Goal: Learn about a topic

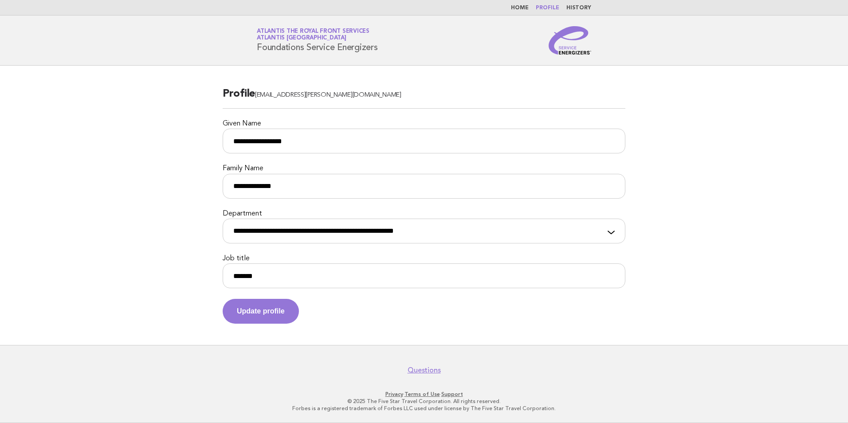
click at [521, 7] on link "Home" at bounding box center [520, 7] width 18 height 5
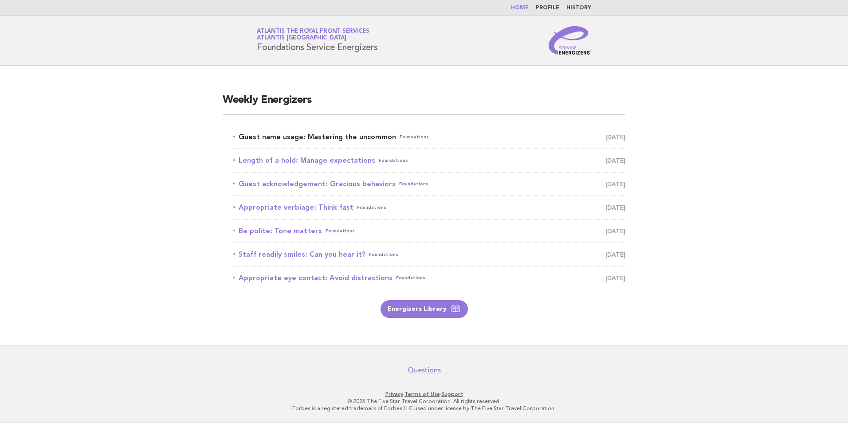
click at [335, 134] on link "Guest name usage: Mastering the uncommon Foundations September 16" at bounding box center [429, 137] width 392 height 12
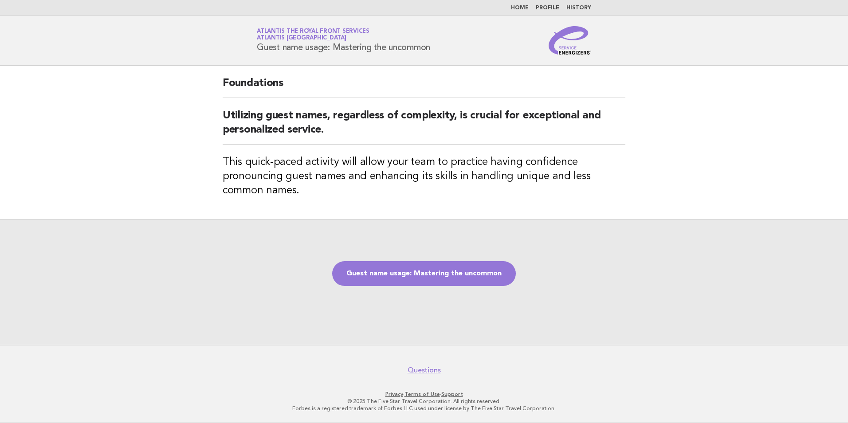
click at [457, 288] on div "Guest name usage: Mastering the uncommon" at bounding box center [424, 282] width 848 height 126
click at [458, 289] on div "Guest name usage: Mastering the uncommon" at bounding box center [424, 282] width 848 height 126
click at [458, 271] on link "Guest name usage: Mastering the uncommon" at bounding box center [424, 273] width 184 height 25
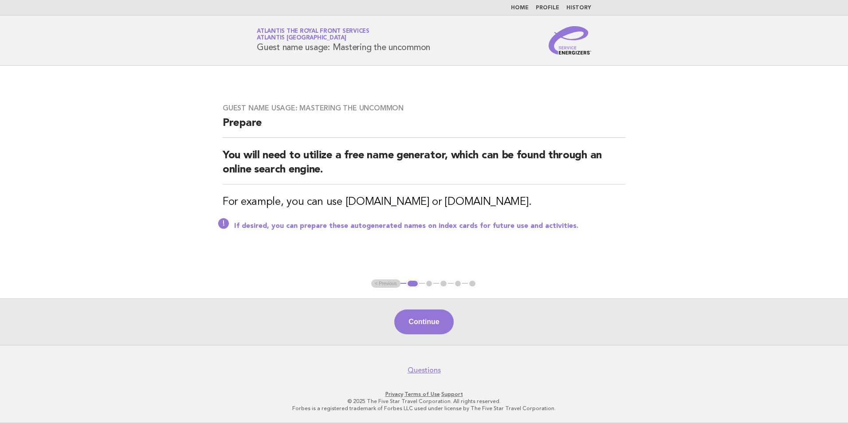
drag, startPoint x: 457, startPoint y: 202, endPoint x: 555, endPoint y: 198, distance: 97.7
click at [555, 198] on h3 "For example, you can use behindthename.com or namegenerator.com." at bounding box center [424, 202] width 403 height 14
click at [428, 330] on button "Continue" at bounding box center [423, 322] width 59 height 25
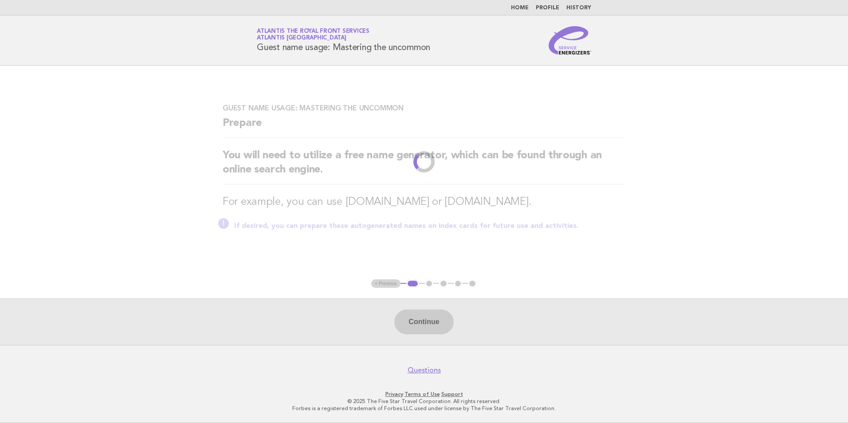
click at [687, 231] on main "Guest name usage: Mastering the uncommon Prepare You will need to utilize a fre…" at bounding box center [424, 205] width 848 height 279
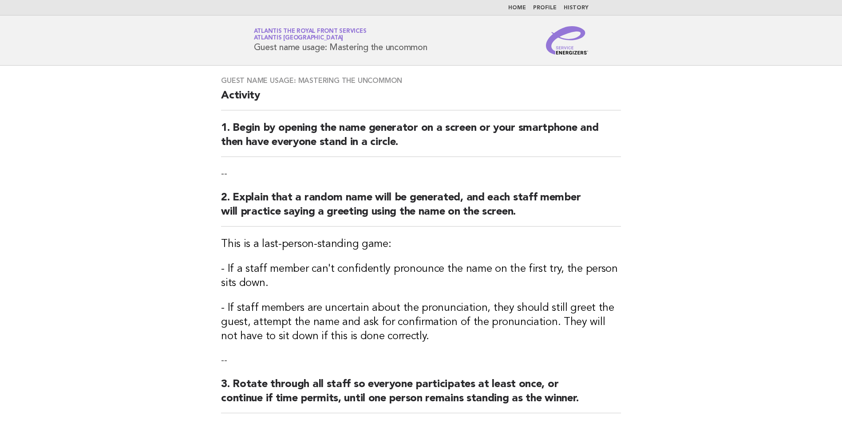
scroll to position [44, 0]
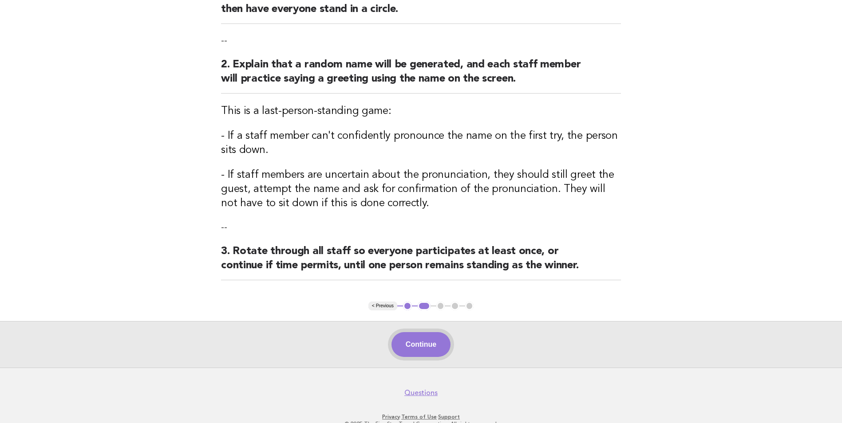
click at [423, 341] on button "Continue" at bounding box center [420, 344] width 59 height 25
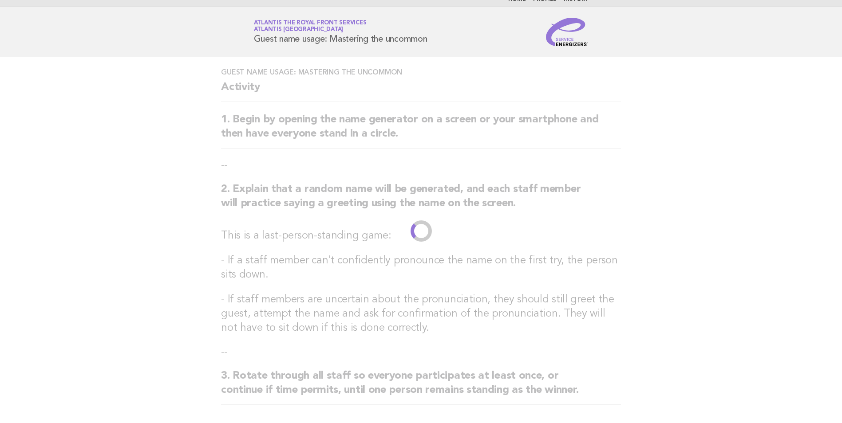
scroll to position [0, 0]
